Goal: Find contact information: Find contact information

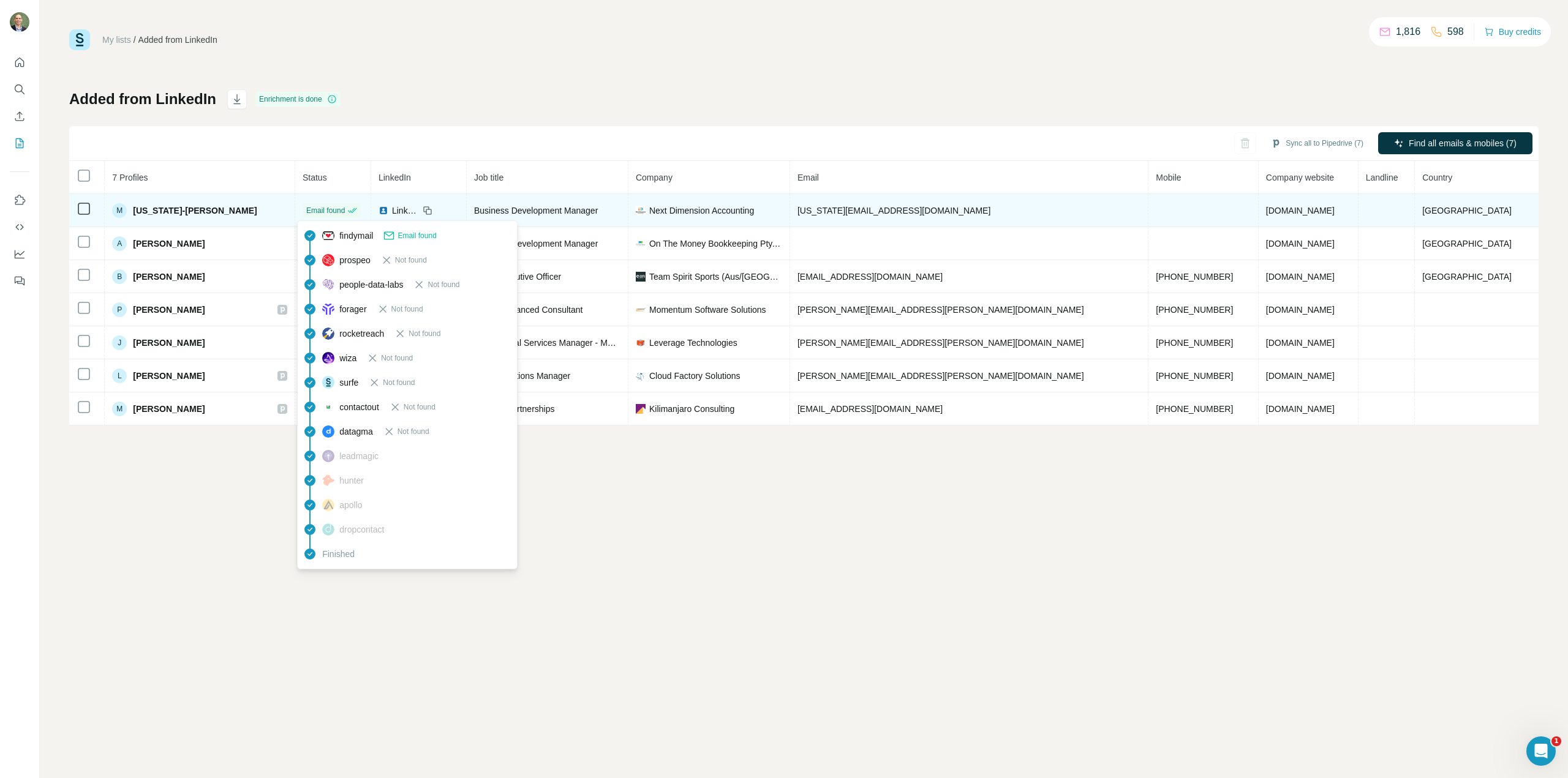
click at [329, 213] on span "Email found" at bounding box center [325, 211] width 39 height 11
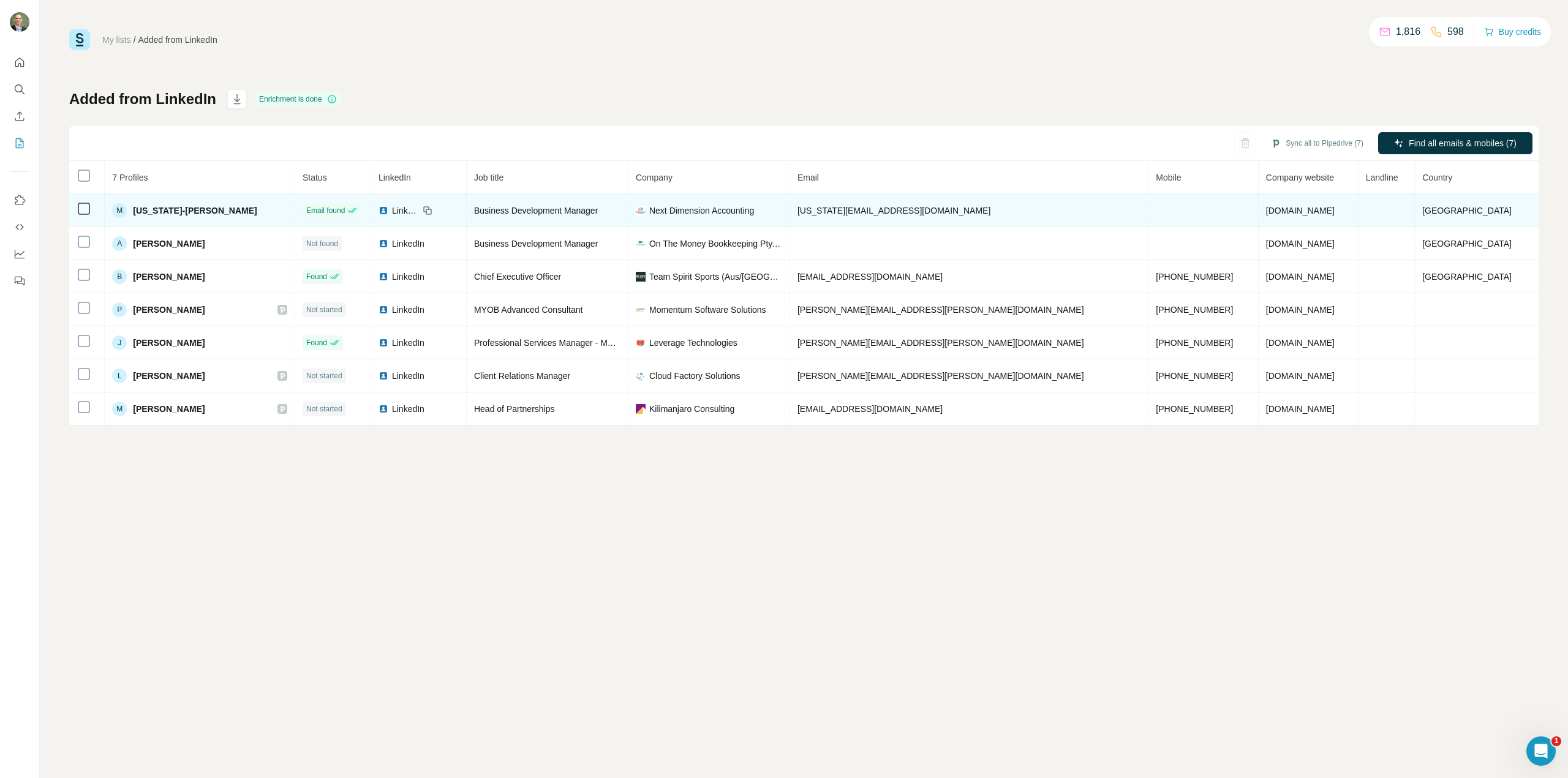
click at [423, 212] on icon at bounding box center [427, 210] width 9 height 9
click at [158, 210] on span "[US_STATE]-[PERSON_NAME]" at bounding box center [194, 211] width 124 height 12
click at [186, 210] on span "[US_STATE]-[PERSON_NAME]" at bounding box center [194, 211] width 124 height 12
drag, startPoint x: 905, startPoint y: 211, endPoint x: 792, endPoint y: 211, distance: 113.0
click at [792, 211] on td "[US_STATE][EMAIL_ADDRESS][DOMAIN_NAME]" at bounding box center [969, 211] width 359 height 33
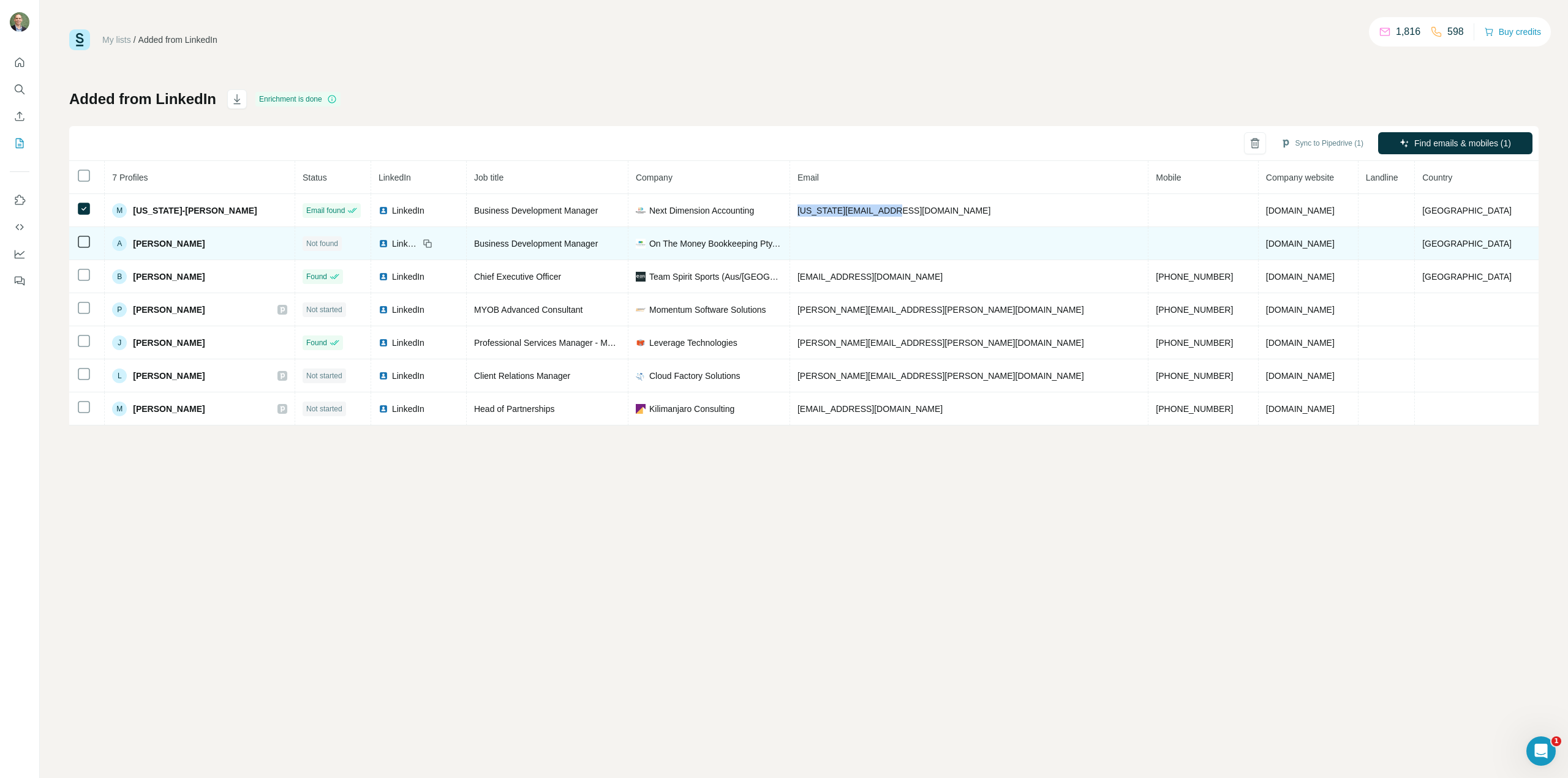
copy span "[US_STATE][EMAIL_ADDRESS][DOMAIN_NAME]"
